Goal: Task Accomplishment & Management: Complete application form

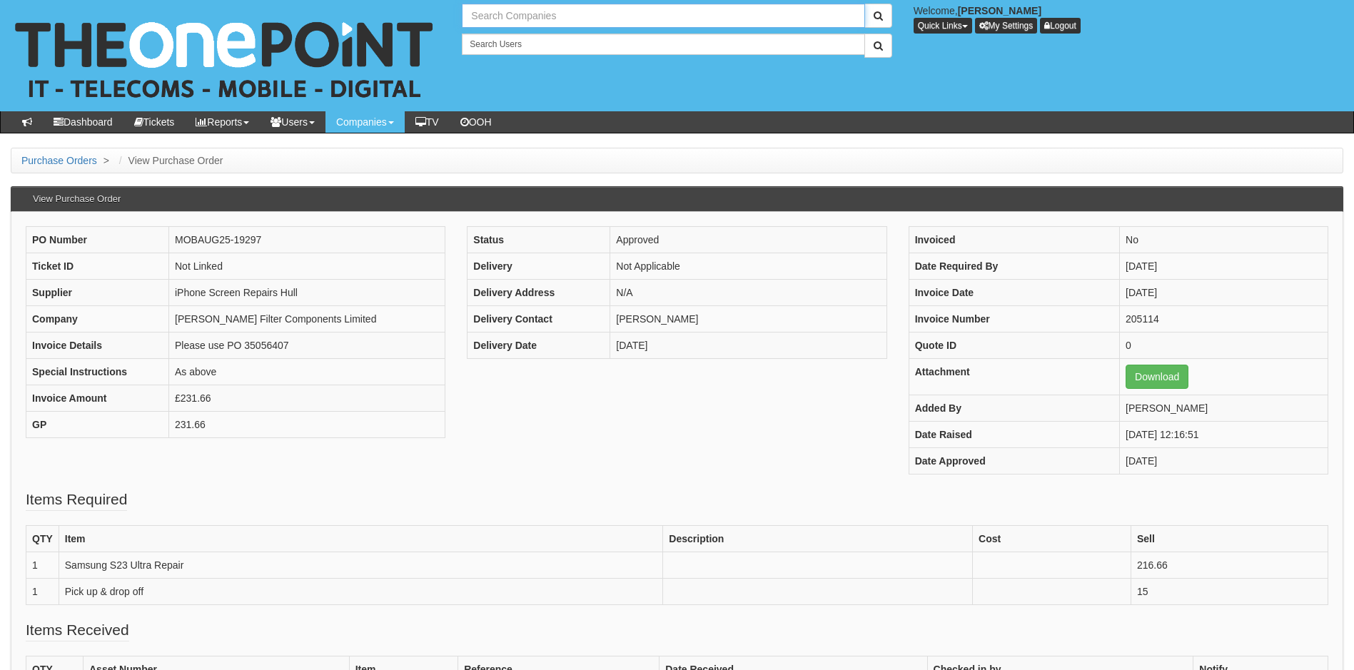
click at [535, 17] on input "text" at bounding box center [663, 16] width 403 height 24
click at [533, 36] on link "Essential Homes Ltd" at bounding box center [663, 39] width 400 height 21
type input "Essential Homes Ltd"
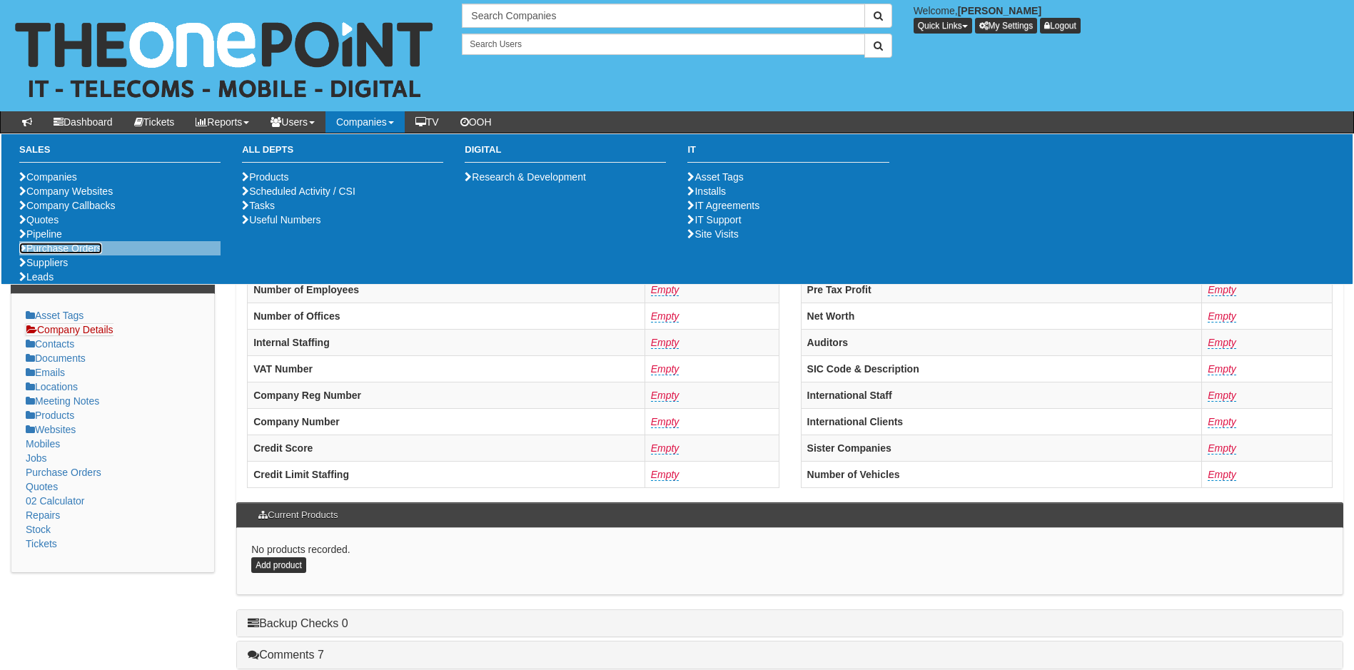
click at [66, 254] on link "Purchase Orders" at bounding box center [60, 248] width 83 height 11
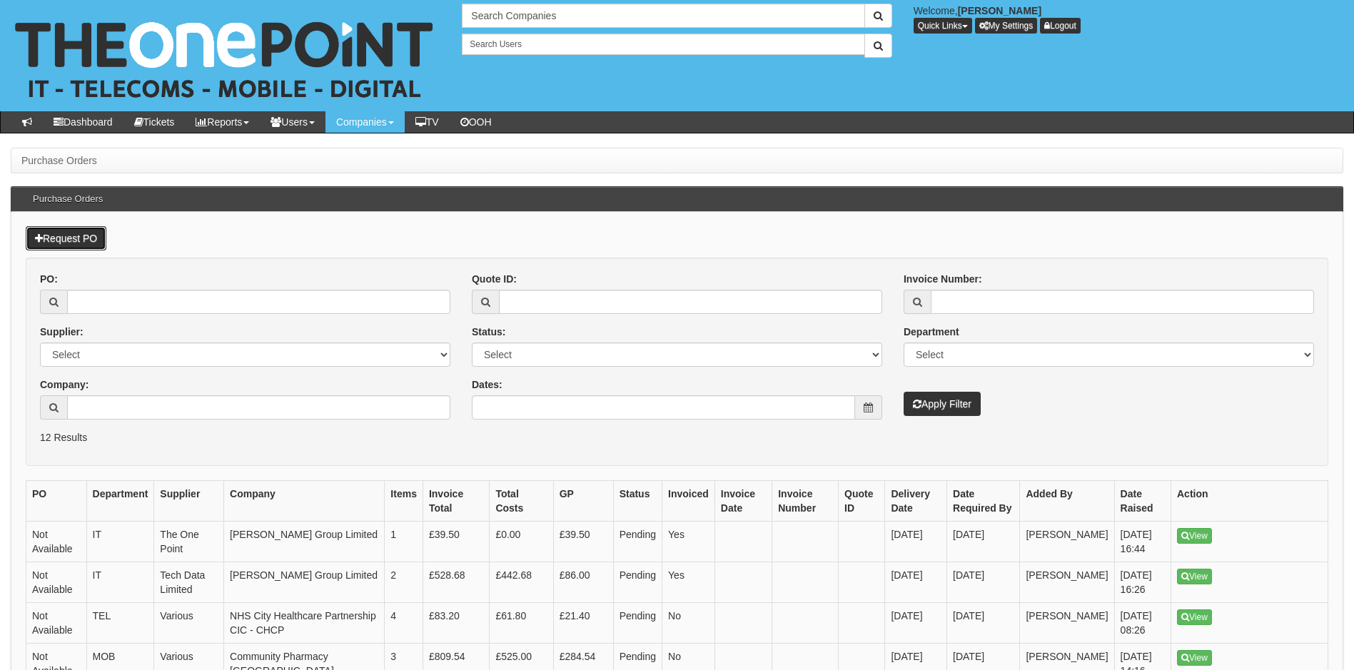
click at [66, 235] on link "Request PO" at bounding box center [66, 238] width 81 height 24
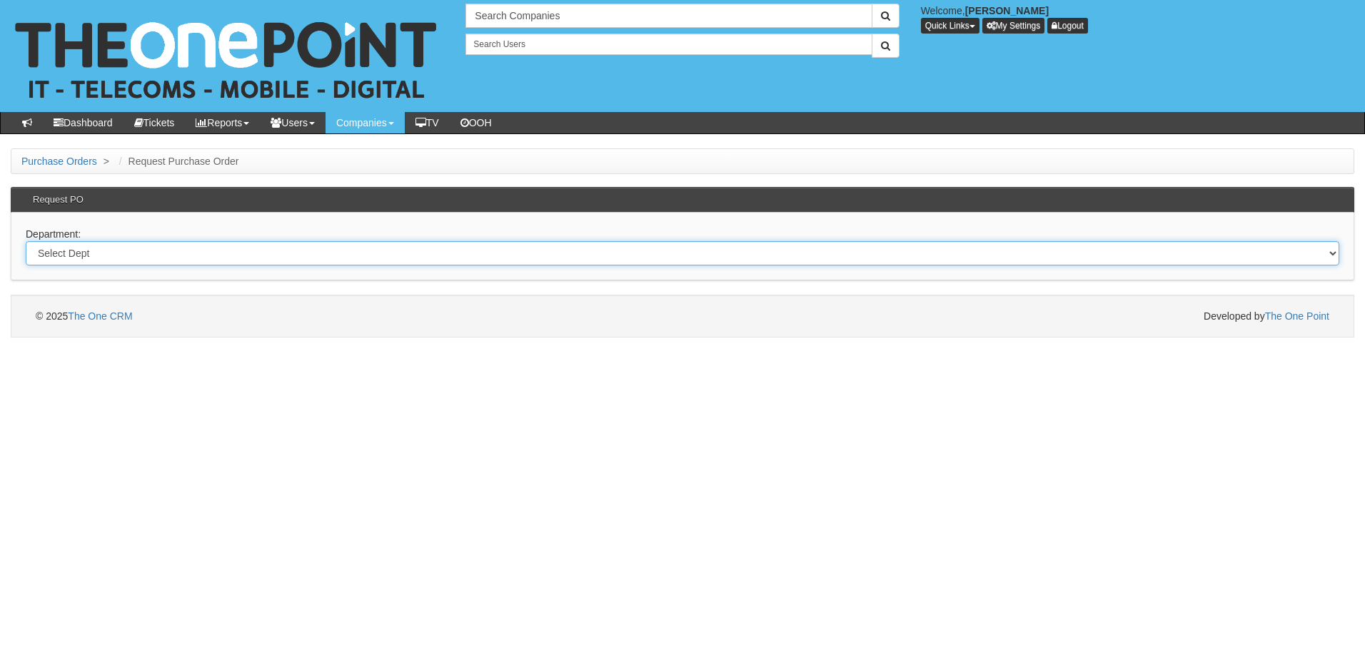
click at [221, 255] on select "Select Dept Digital Internal IT Mobiles Marketing Telecoms" at bounding box center [682, 253] width 1313 height 24
select select "?pipeID=&dept=IT"
click at [26, 241] on select "Select Dept Digital Internal IT Mobiles Marketing Telecoms" at bounding box center [682, 253] width 1313 height 24
